Goal: Understand process/instructions

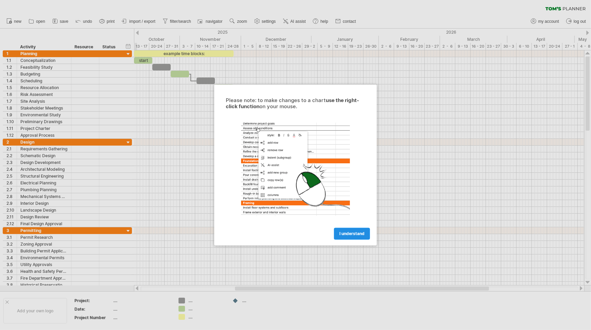
click at [360, 233] on span "I understand" at bounding box center [351, 233] width 25 height 5
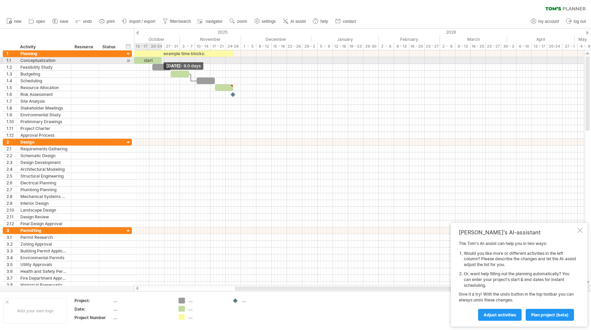
drag, startPoint x: 152, startPoint y: 60, endPoint x: 162, endPoint y: 61, distance: 9.6
click at [162, 61] on span at bounding box center [161, 60] width 3 height 6
drag, startPoint x: 160, startPoint y: 60, endPoint x: 165, endPoint y: 62, distance: 5.2
click at [165, 62] on span at bounding box center [166, 60] width 3 height 6
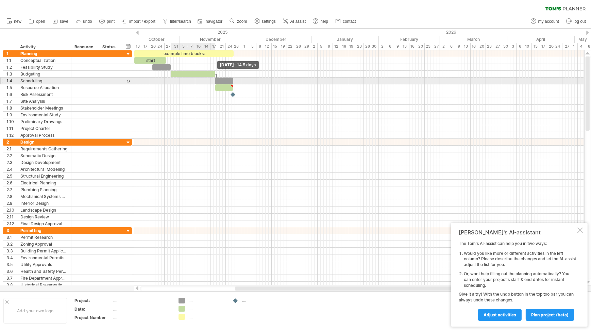
drag, startPoint x: 188, startPoint y: 74, endPoint x: 214, endPoint y: 80, distance: 26.4
click at [180, 80] on div "example time blocks: start" at bounding box center [180, 94] width 0 height 88
drag, startPoint x: 233, startPoint y: 80, endPoint x: 266, endPoint y: 83, distance: 32.8
click at [266, 83] on span at bounding box center [265, 80] width 3 height 6
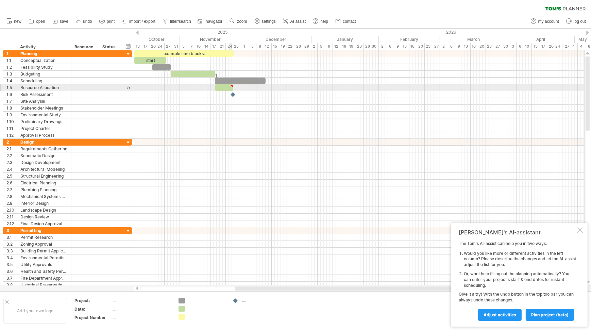
type textarea "**********"
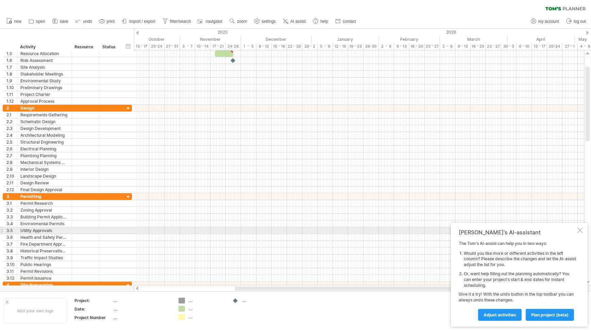
click at [579, 230] on div at bounding box center [579, 229] width 5 height 5
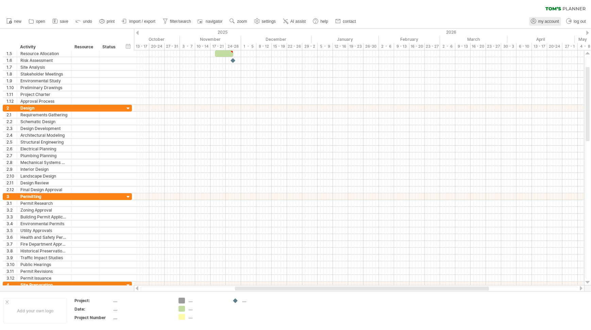
click at [542, 21] on span "my account" at bounding box center [548, 21] width 21 height 5
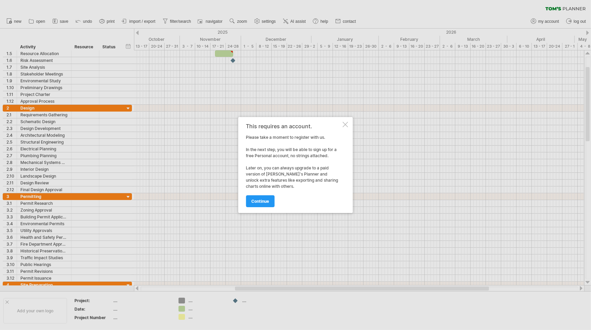
click at [348, 130] on div "This requires an account. Please take a moment to register with us. In the next…" at bounding box center [295, 165] width 115 height 96
click at [345, 124] on div at bounding box center [345, 124] width 5 height 5
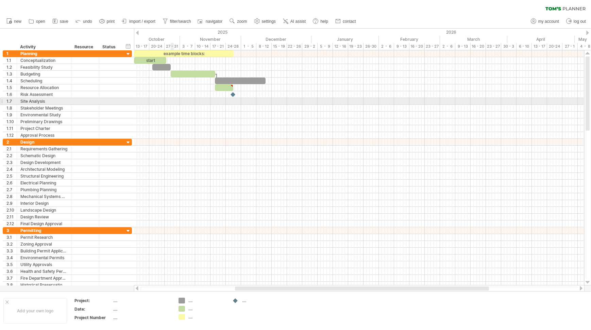
click at [172, 102] on div at bounding box center [359, 101] width 450 height 7
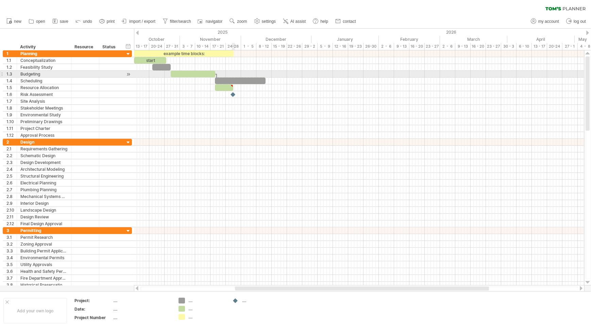
drag, startPoint x: 216, startPoint y: 74, endPoint x: 234, endPoint y: 74, distance: 17.7
click at [234, 74] on div "example time blocks: start [DATE] - 16.5 days" at bounding box center [359, 167] width 450 height 235
drag, startPoint x: 216, startPoint y: 73, endPoint x: 246, endPoint y: 75, distance: 29.7
click at [246, 75] on div "example time blocks: start [DATE] - 24.0 days" at bounding box center [359, 167] width 450 height 235
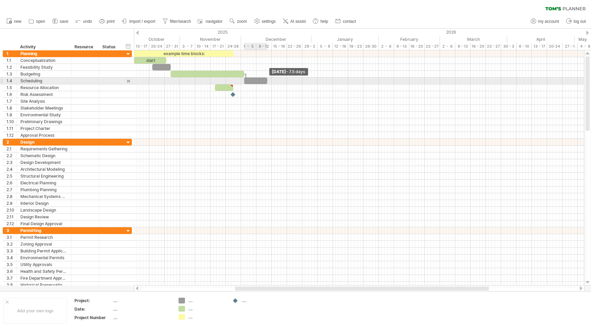
drag, startPoint x: 295, startPoint y: 80, endPoint x: 268, endPoint y: 81, distance: 27.5
click at [268, 81] on span at bounding box center [267, 80] width 3 height 6
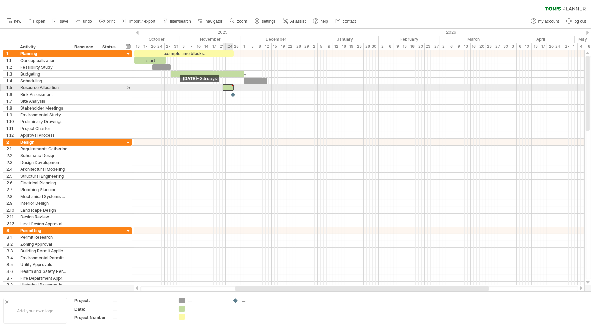
drag, startPoint x: 215, startPoint y: 87, endPoint x: 223, endPoint y: 87, distance: 7.5
click at [223, 87] on span at bounding box center [222, 87] width 3 height 6
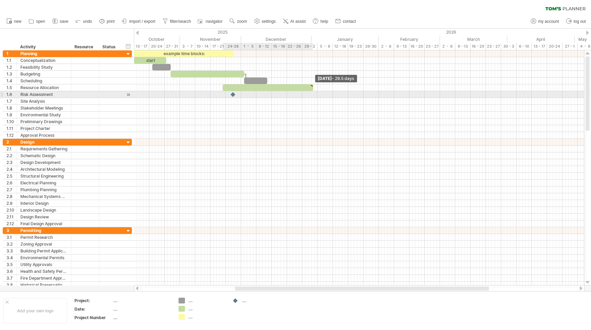
drag, startPoint x: 234, startPoint y: 86, endPoint x: 314, endPoint y: 92, distance: 80.0
click at [314, 92] on div "example time blocks: start [DATE] - 29.5 days [DATE] - 3.5 days" at bounding box center [359, 167] width 450 height 235
drag, startPoint x: 223, startPoint y: 87, endPoint x: 271, endPoint y: 93, distance: 48.7
click at [271, 93] on div "example time blocks: start [DATE] - 29.5 days [DATE] - 13.5 days" at bounding box center [359, 167] width 450 height 235
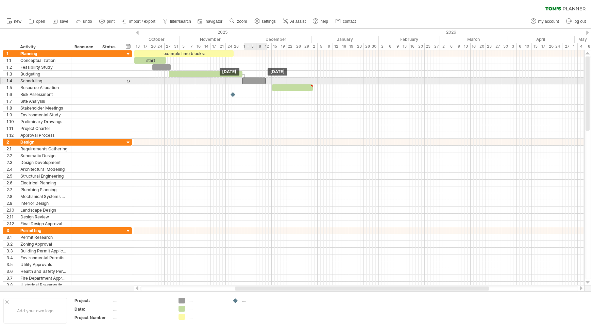
click at [257, 82] on div at bounding box center [253, 80] width 23 height 6
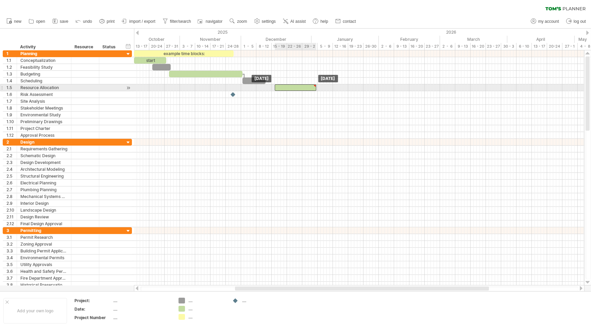
drag, startPoint x: 277, startPoint y: 87, endPoint x: 281, endPoint y: 87, distance: 3.5
click at [281, 87] on div at bounding box center [295, 87] width 41 height 6
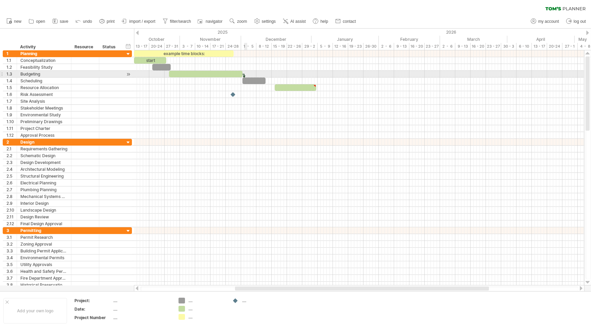
click at [245, 76] on div at bounding box center [244, 77] width 2 height 7
drag, startPoint x: 243, startPoint y: 74, endPoint x: 250, endPoint y: 75, distance: 6.6
click at [250, 75] on div "example time blocks: start [DATE] - 26.0 days [DATE]" at bounding box center [359, 167] width 450 height 235
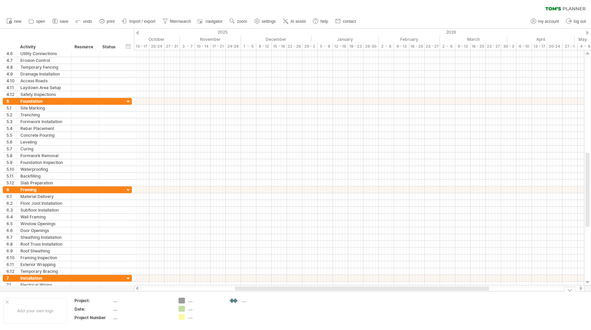
click at [235, 299] on div "Trying to reach [DOMAIN_NAME] Connected again... 0% clear filter new 1" at bounding box center [295, 165] width 591 height 330
click at [235, 299] on div at bounding box center [235, 300] width 7 height 6
click at [246, 300] on div "...." at bounding box center [260, 300] width 37 height 6
